Goal: Task Accomplishment & Management: Use online tool/utility

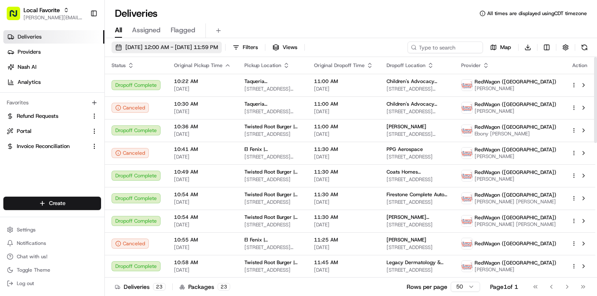
click at [199, 49] on span "[DATE] 12:00 AM - [DATE] 11:59 PM" at bounding box center [171, 48] width 93 height 8
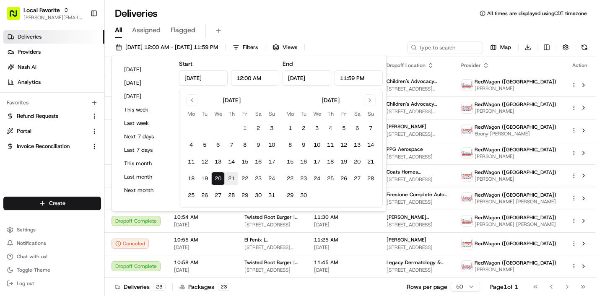
click at [229, 181] on button "21" at bounding box center [231, 178] width 13 height 13
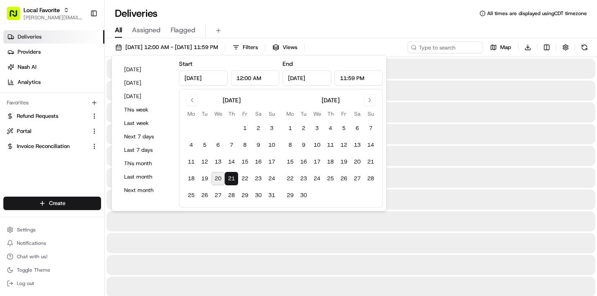
type input "Aug 21, 2025"
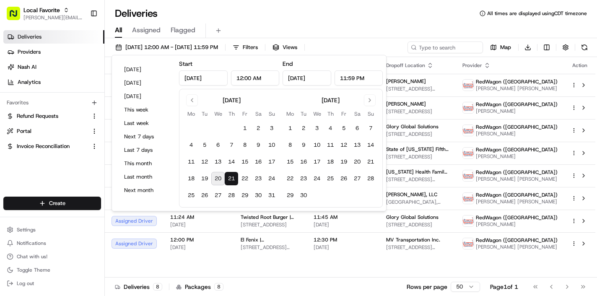
click at [230, 181] on button "21" at bounding box center [231, 178] width 13 height 13
click at [284, 4] on div "Deliveries All times are displayed using CDT timezone All Assigned Flagged 08/2…" at bounding box center [351, 148] width 492 height 296
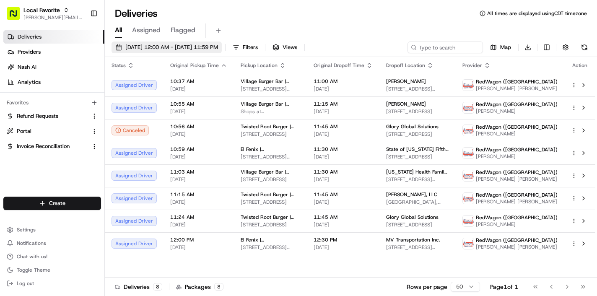
click at [218, 46] on span "08/21/2025 12:00 AM - 08/21/2025 11:59 PM" at bounding box center [171, 48] width 93 height 8
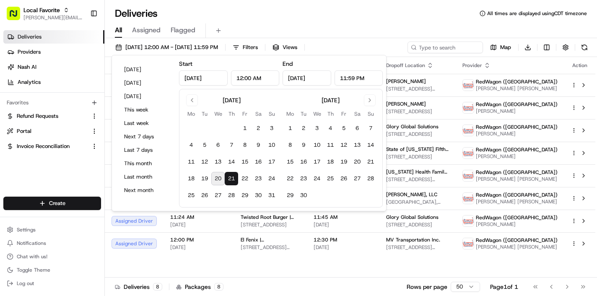
click at [244, 185] on tbody "1 2 3 4 5 6 7 8 9 10 11 12 13 14 15 16 17 18 19 20 21 22 23 24 25 26 27 28 29 3…" at bounding box center [231, 160] width 94 height 84
click at [244, 177] on button "22" at bounding box center [244, 178] width 13 height 13
type input "[DATE]"
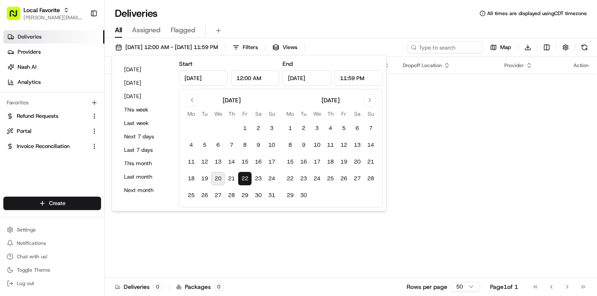
click at [309, 21] on div "All Assigned Flagged" at bounding box center [351, 29] width 492 height 18
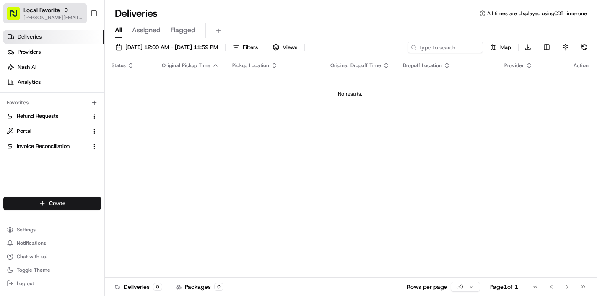
click at [57, 13] on span "Local Favorite" at bounding box center [41, 10] width 36 height 8
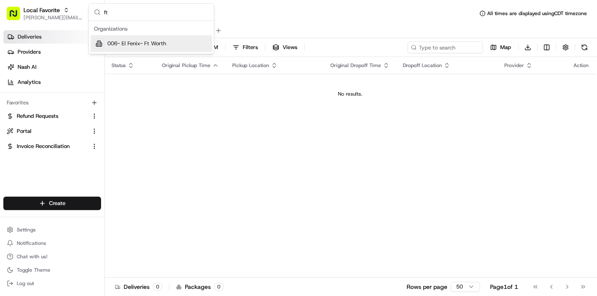
type input "ft"
click at [124, 41] on span "006- El Fenix- Ft Worth" at bounding box center [136, 44] width 59 height 8
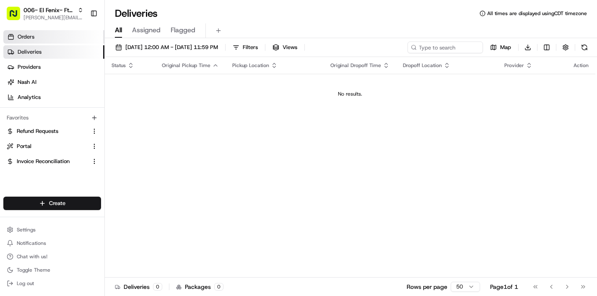
click at [52, 37] on link "Orders" at bounding box center [53, 36] width 101 height 13
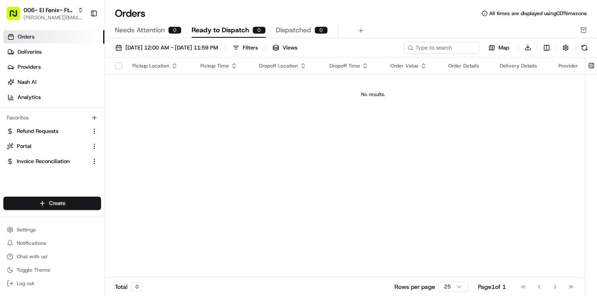
click at [195, 143] on div "Pickup Location Pickup Time Dropoff Location Dropoff Time Order Value Order Det…" at bounding box center [373, 167] width 536 height 220
click at [64, 37] on link "Orders" at bounding box center [53, 36] width 101 height 13
click at [59, 54] on link "Deliveries" at bounding box center [53, 51] width 101 height 13
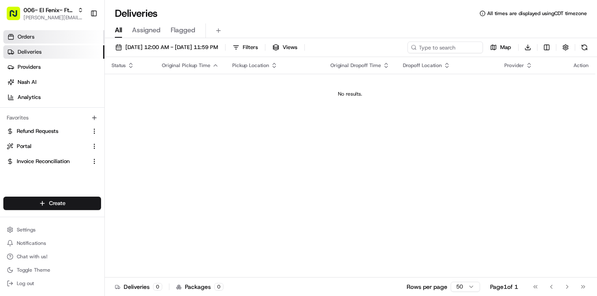
click at [49, 38] on link "Orders" at bounding box center [53, 36] width 101 height 13
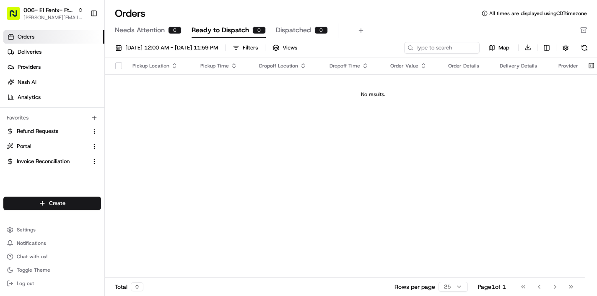
click at [65, 32] on link "Orders" at bounding box center [53, 36] width 101 height 13
click at [242, 28] on span "Ready to Dispatch" at bounding box center [219, 30] width 57 height 10
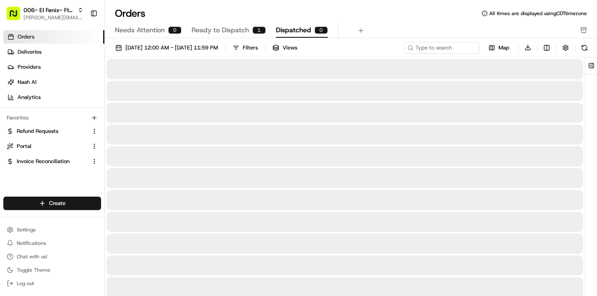
click at [308, 30] on span "Dispatched" at bounding box center [293, 30] width 35 height 10
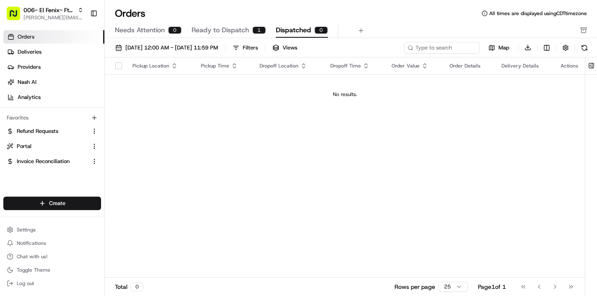
click at [240, 32] on span "Ready to Dispatch" at bounding box center [219, 30] width 57 height 10
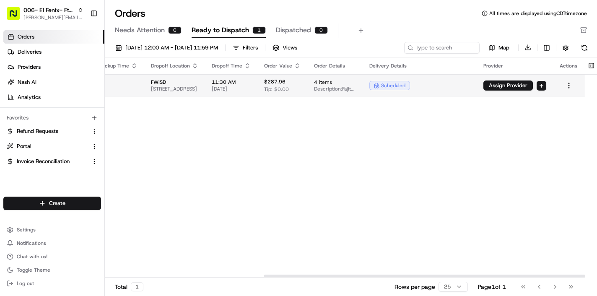
scroll to position [0, 237]
click at [571, 85] on html "006- El Fenix- Ft Worth [PERSON_NAME][EMAIL_ADDRESS][DOMAIN_NAME] Toggle Sideba…" at bounding box center [298, 148] width 597 height 296
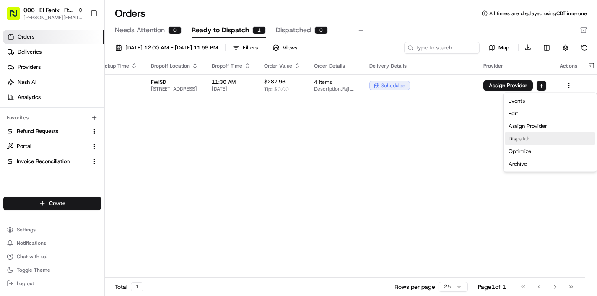
click at [540, 137] on div "Dispatch" at bounding box center [550, 138] width 90 height 13
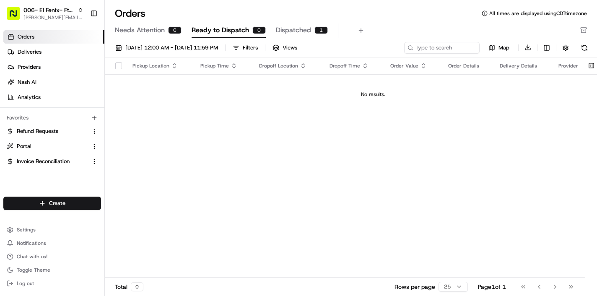
click at [239, 159] on div "Pickup Location Pickup Time Dropoff Location Dropoff Time Order Value Order Det…" at bounding box center [373, 167] width 536 height 220
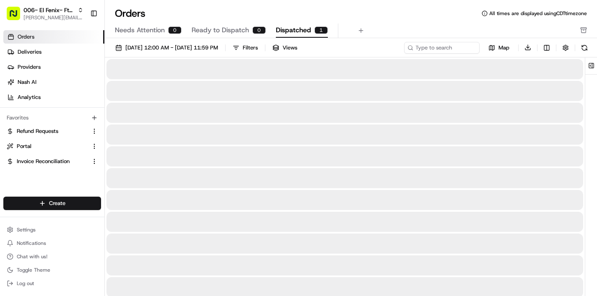
click at [297, 31] on span "Dispatched" at bounding box center [293, 30] width 35 height 10
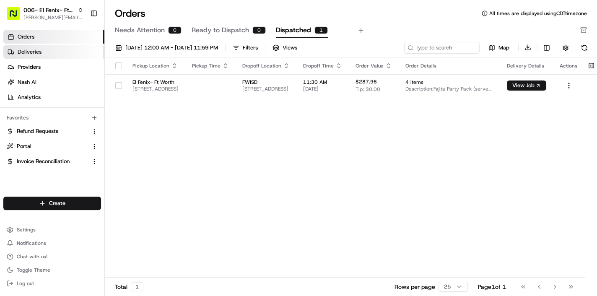
click at [74, 51] on link "Deliveries" at bounding box center [53, 51] width 101 height 13
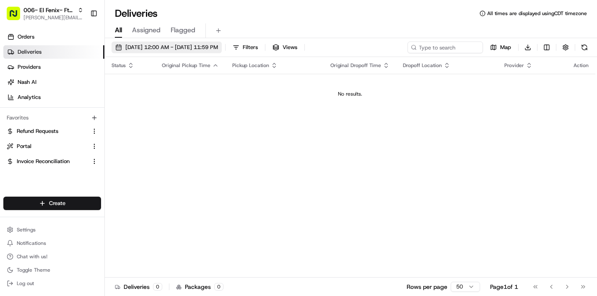
click at [197, 46] on span "[DATE] 12:00 AM - [DATE] 11:59 PM" at bounding box center [171, 48] width 93 height 8
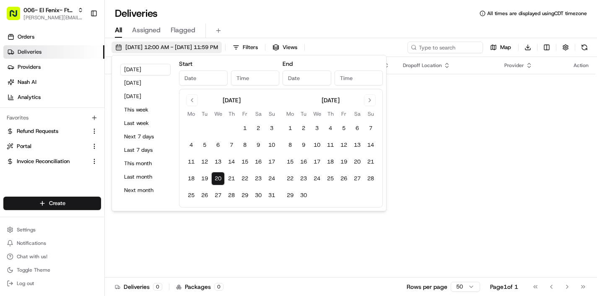
type input "[DATE]"
type input "12:00 AM"
type input "[DATE]"
type input "11:59 PM"
click at [245, 180] on button "22" at bounding box center [244, 178] width 13 height 13
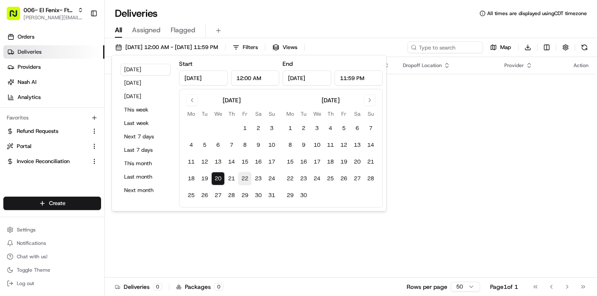
type input "[DATE]"
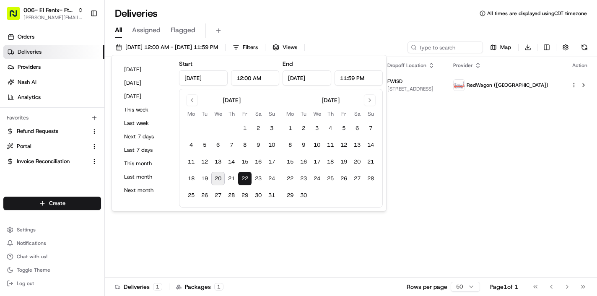
click at [365, 22] on div "All Assigned Flagged" at bounding box center [351, 29] width 492 height 18
